Goal: Find contact information: Find contact information

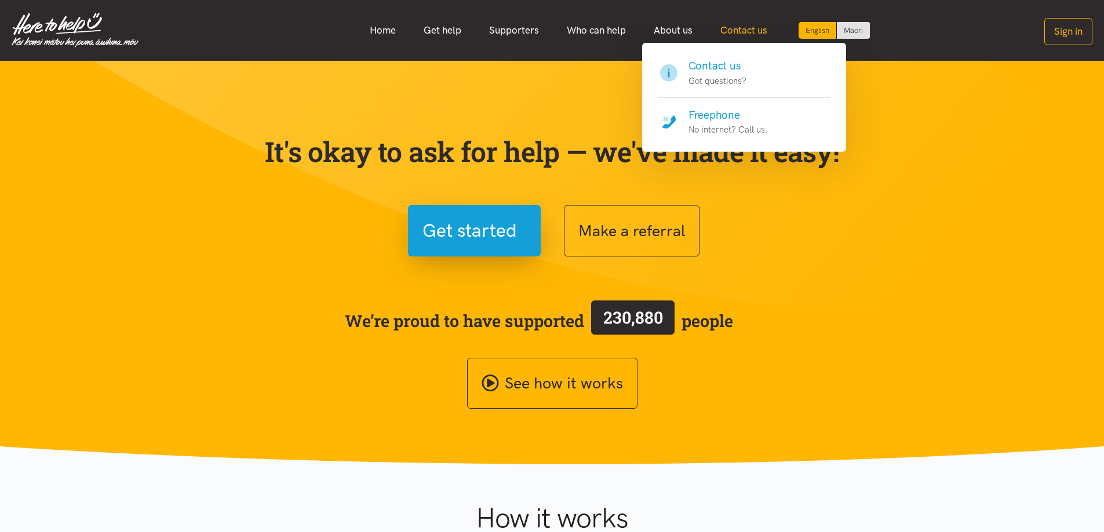
click at [747, 32] on link "Contact us" at bounding box center [743, 30] width 75 height 25
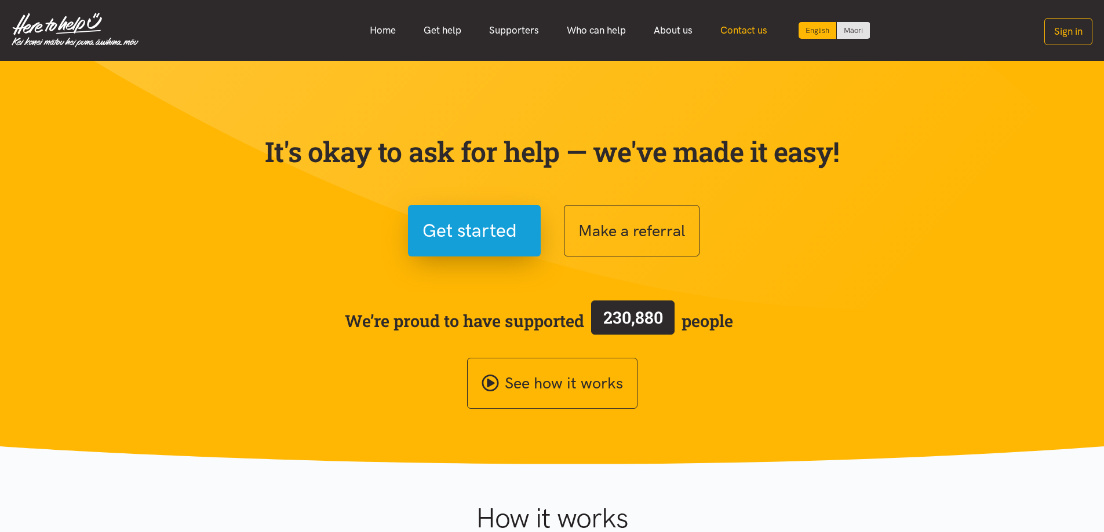
click at [747, 32] on link "Contact us" at bounding box center [743, 30] width 75 height 25
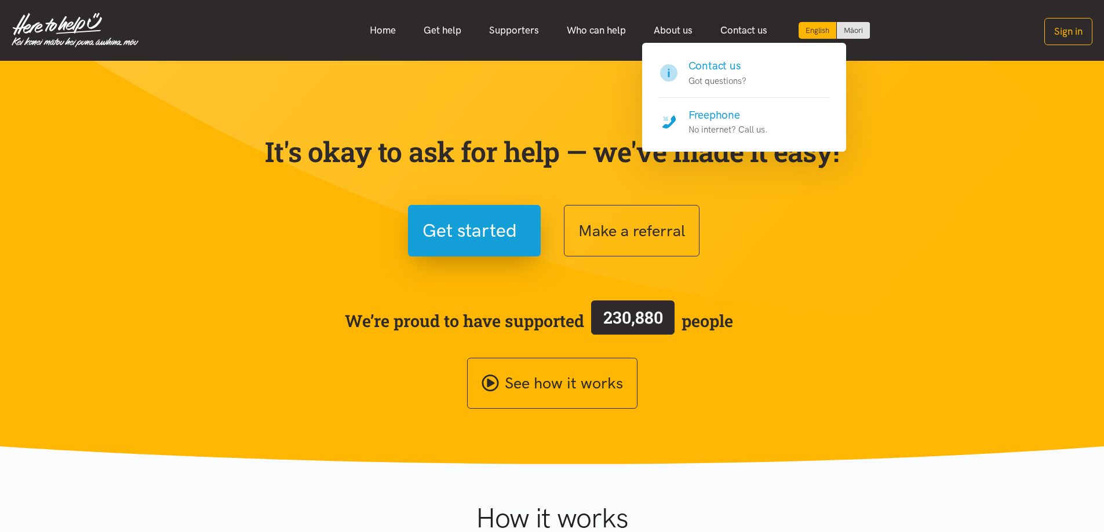
click at [699, 64] on h4 "Contact us" at bounding box center [717, 66] width 58 height 16
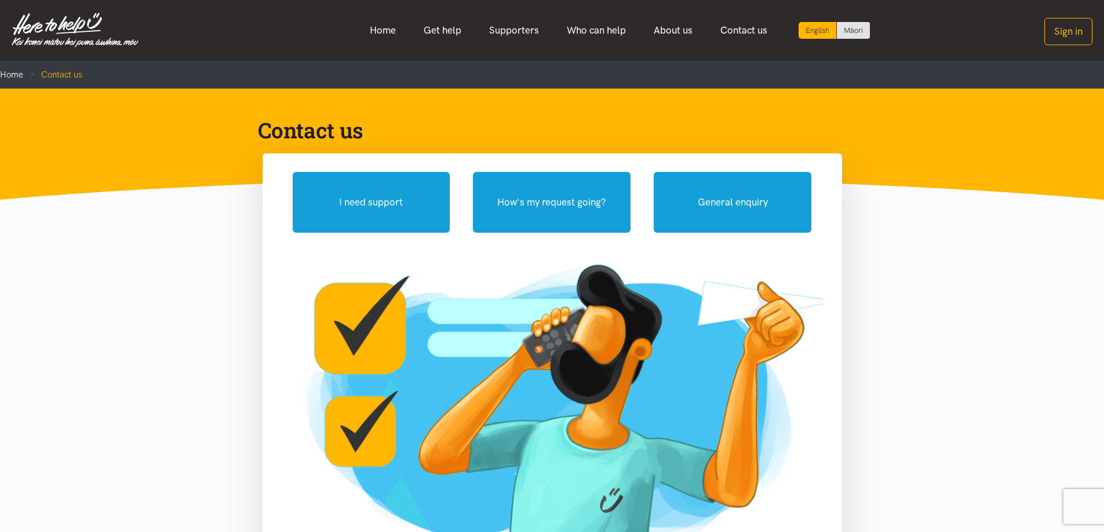
drag, startPoint x: 1112, startPoint y: 75, endPoint x: 1024, endPoint y: 11, distance: 109.0
